Goal: Check status: Check status

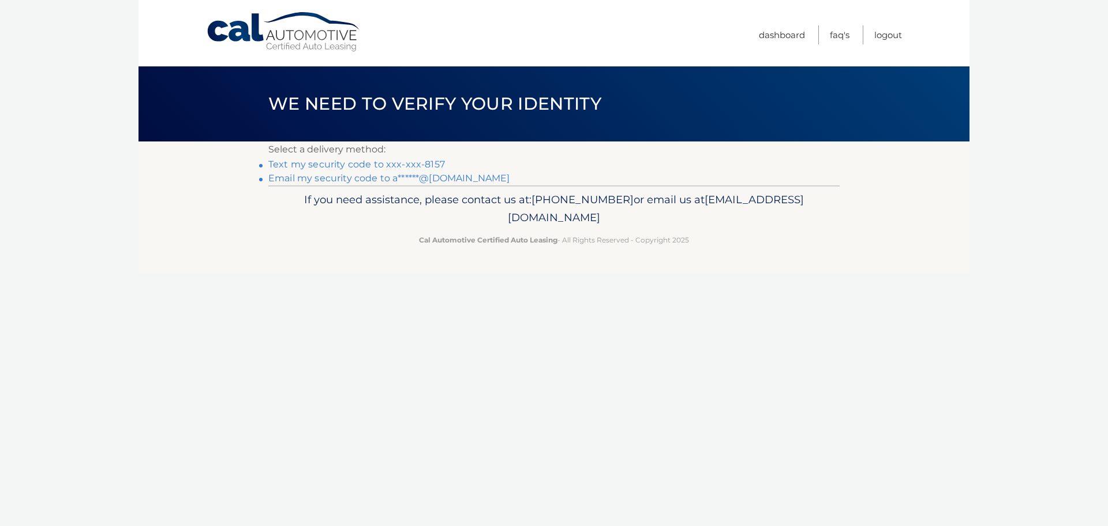
click at [409, 166] on link "Text my security code to xxx-xxx-8157" at bounding box center [356, 164] width 177 height 11
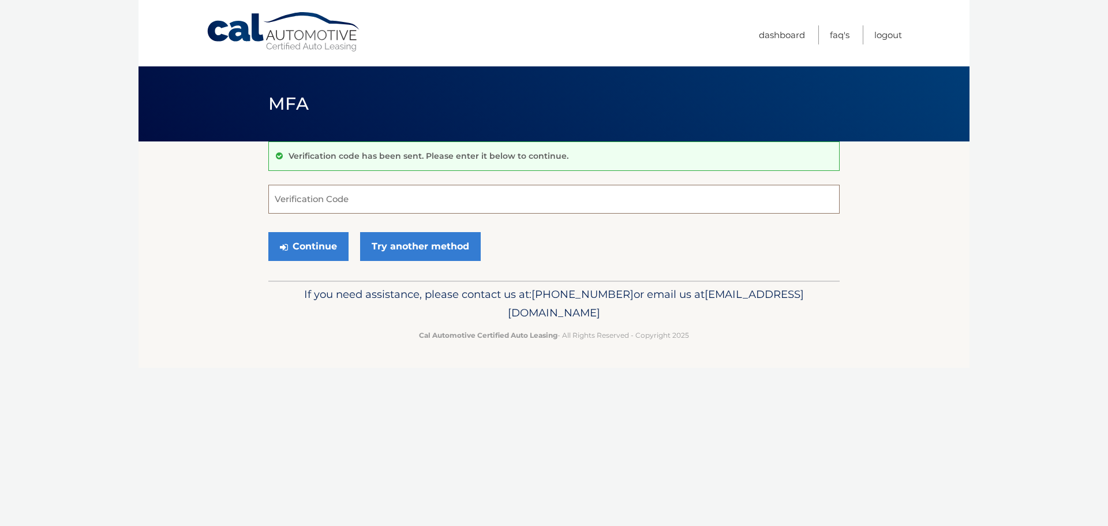
click at [392, 199] on input "Verification Code" at bounding box center [553, 199] width 571 height 29
click at [392, 200] on input "Verification Code" at bounding box center [553, 199] width 571 height 29
type input "626796"
click at [312, 252] on button "Continue" at bounding box center [308, 246] width 80 height 29
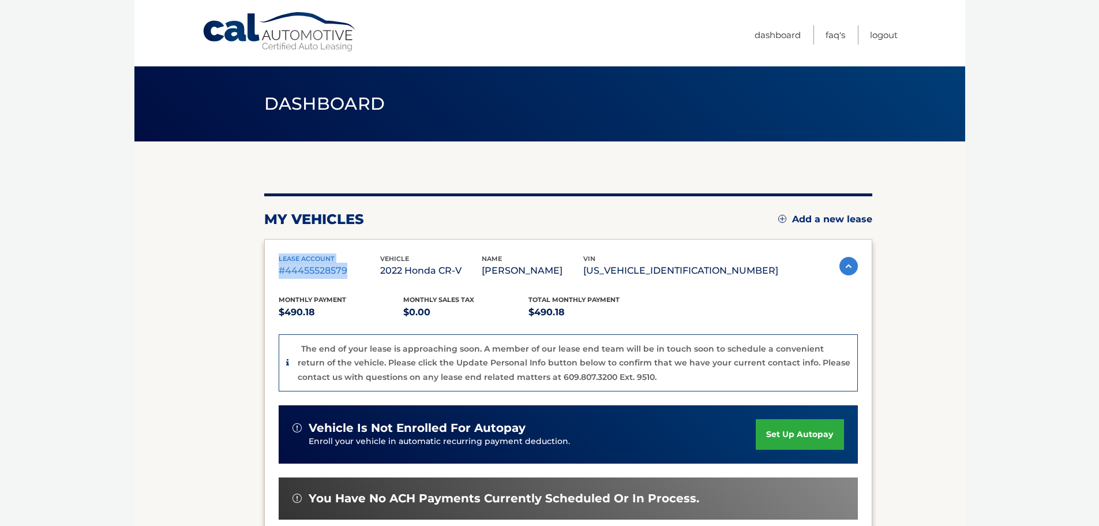
drag, startPoint x: 354, startPoint y: 273, endPoint x: 268, endPoint y: 262, distance: 86.1
click at [268, 262] on div "lease account #44455528579 vehicle 2022 Honda CR-V name ANDREW EPSTEIN vin 2HKR…" at bounding box center [568, 444] width 608 height 410
click at [482, 268] on p "2022 Honda CR-V" at bounding box center [431, 271] width 102 height 16
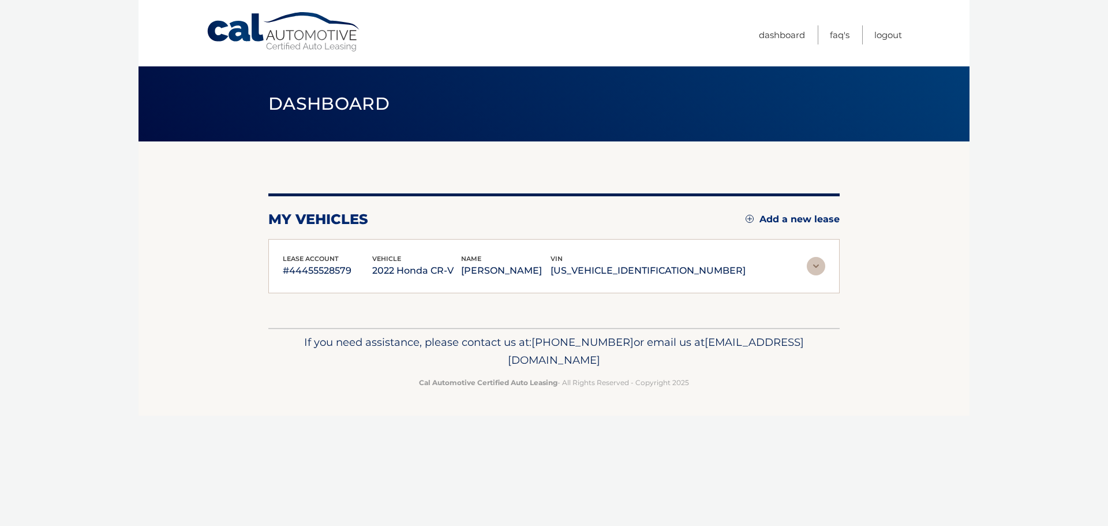
drag, startPoint x: 492, startPoint y: 270, endPoint x: 484, endPoint y: 270, distance: 8.7
click at [462, 270] on p "2022 Honda CR-V" at bounding box center [416, 271] width 89 height 16
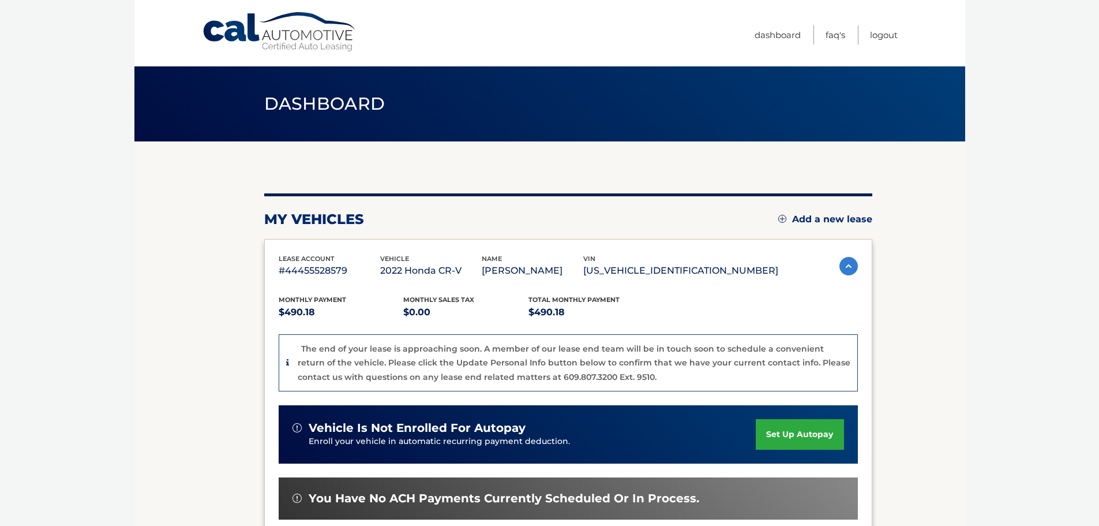
drag, startPoint x: 478, startPoint y: 269, endPoint x: 276, endPoint y: 255, distance: 202.5
click at [276, 255] on div "lease account #44455528579 vehicle 2022 Honda CR-V name ANDREW EPSTEIN vin 2HKR…" at bounding box center [568, 444] width 608 height 410
copy div "lease account #44455528579 vehicle 2022 Honda CR-V"
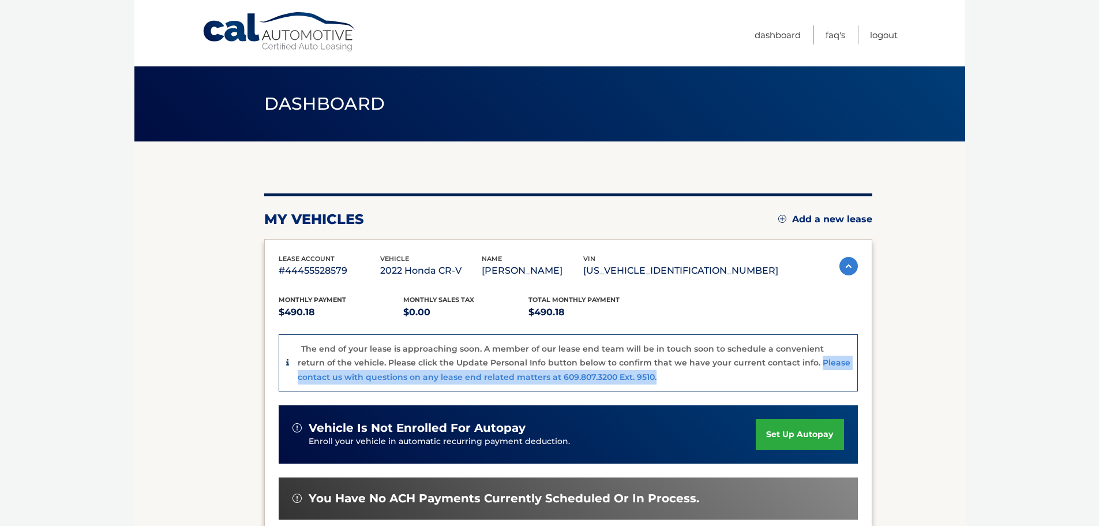
drag, startPoint x: 627, startPoint y: 375, endPoint x: 783, endPoint y: 365, distance: 156.7
click at [783, 365] on div "The end of your lease is approaching soon. A member of our lease end team will …" at bounding box center [574, 363] width 553 height 43
copy p "Please contact us with questions on any lease end related matters at 609.807.32…"
